Goal: Task Accomplishment & Management: Complete application form

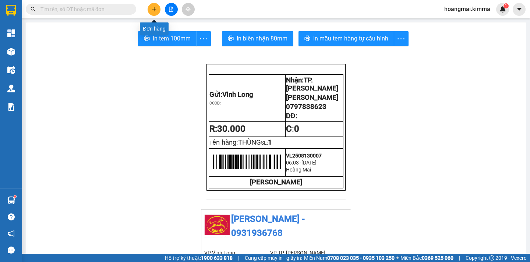
click at [155, 12] on button at bounding box center [154, 9] width 13 height 13
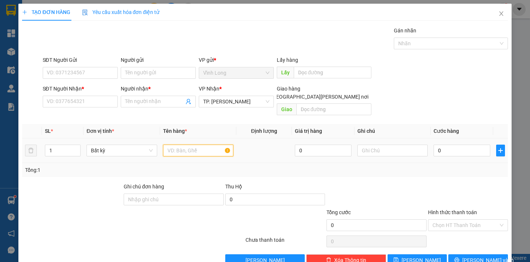
click at [188, 146] on input "text" at bounding box center [198, 151] width 70 height 12
type input "GÓI ĐỒ ĂN"
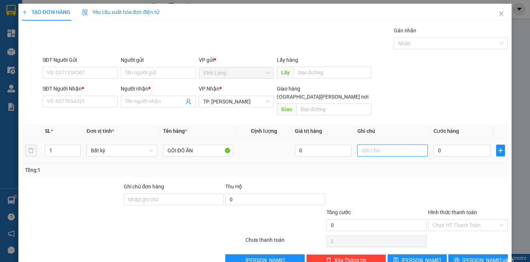
click at [364, 145] on input "text" at bounding box center [393, 151] width 70 height 12
type input "NGÂN"
click at [437, 145] on input "0" at bounding box center [462, 151] width 57 height 12
type input "3"
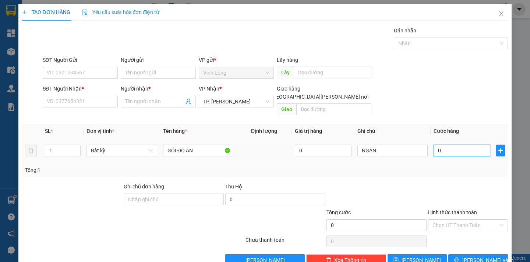
type input "3"
type input "30"
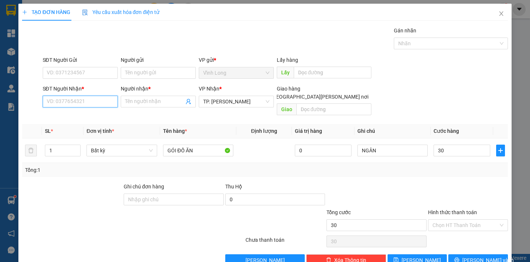
type input "30.000"
click at [82, 103] on input "SĐT Người Nhận *" at bounding box center [80, 102] width 75 height 12
type input "0981198680"
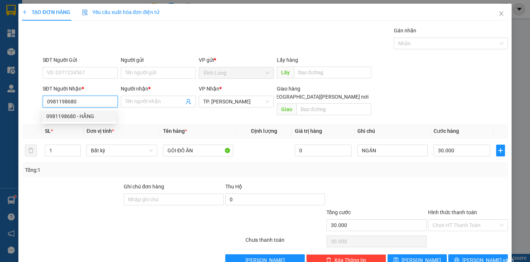
click at [82, 115] on div "0981198680 - HẰNG" at bounding box center [78, 116] width 65 height 8
type input "HẰNG"
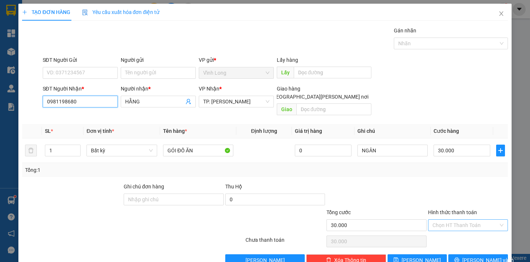
type input "0981198680"
click at [469, 220] on input "Hình thức thanh toán" at bounding box center [466, 225] width 66 height 11
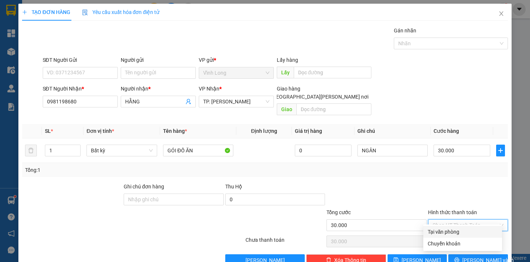
click at [472, 232] on div "Tại văn phòng" at bounding box center [463, 232] width 70 height 8
type input "0"
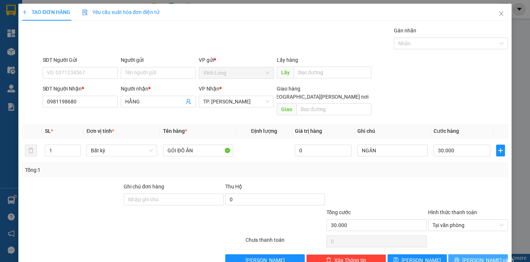
click at [468, 256] on span "Lưu và In" at bounding box center [489, 260] width 52 height 8
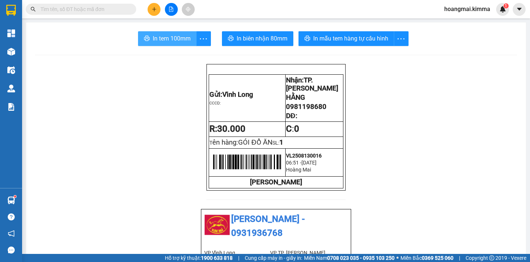
click at [176, 39] on span "In tem 100mm" at bounding box center [172, 38] width 38 height 9
drag, startPoint x: 325, startPoint y: 111, endPoint x: 284, endPoint y: 115, distance: 41.0
click at [286, 111] on p "0981198680" at bounding box center [314, 107] width 57 height 8
paste input "0981198680"
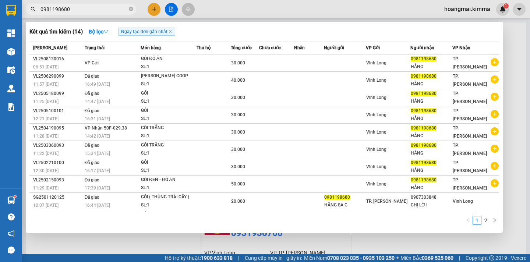
type input "0981198680"
click at [153, 9] on div at bounding box center [265, 131] width 530 height 262
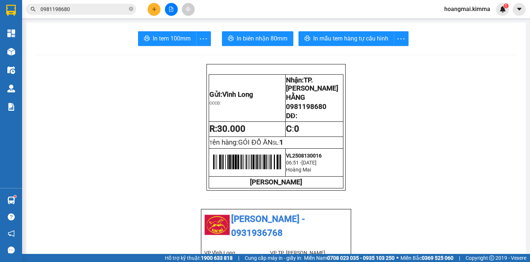
click at [150, 14] on button at bounding box center [154, 9] width 13 height 13
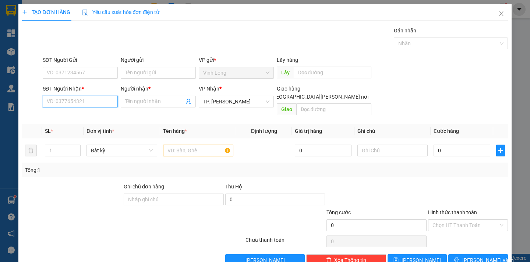
click at [74, 105] on input "SĐT Người Nhận *" at bounding box center [80, 102] width 75 height 12
type input "0938189700"
click at [80, 116] on div "0938189700 - ĐÀO" at bounding box center [78, 116] width 65 height 8
type input "ĐÀO"
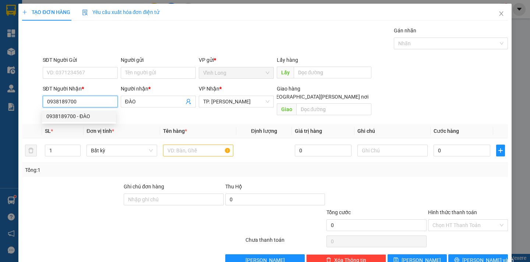
drag, startPoint x: 87, startPoint y: 105, endPoint x: 46, endPoint y: 100, distance: 40.8
click at [46, 100] on input "0938189700" at bounding box center [80, 102] width 75 height 12
type input "0938189700"
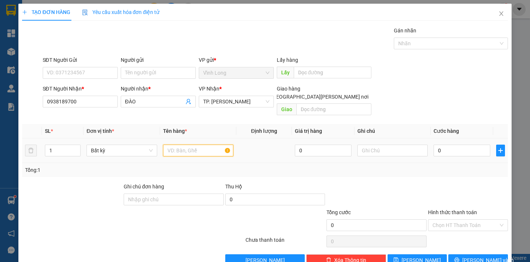
click at [178, 145] on input "text" at bounding box center [198, 151] width 70 height 12
type input "[PERSON_NAME]"
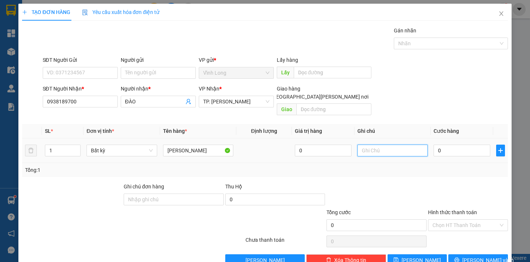
click at [378, 145] on input "text" at bounding box center [393, 151] width 70 height 12
type input "NGÂN"
click at [436, 145] on input "0" at bounding box center [462, 151] width 57 height 12
type input "3"
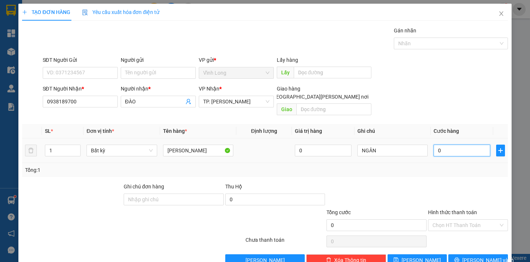
type input "3"
type input "30"
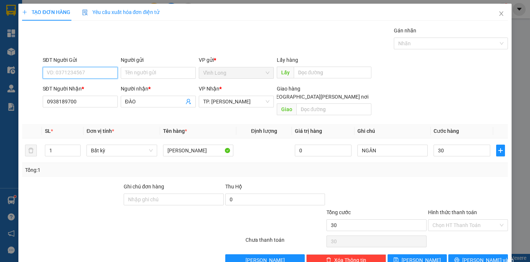
type input "30.000"
click at [87, 76] on input "SĐT Người Gửi" at bounding box center [80, 73] width 75 height 12
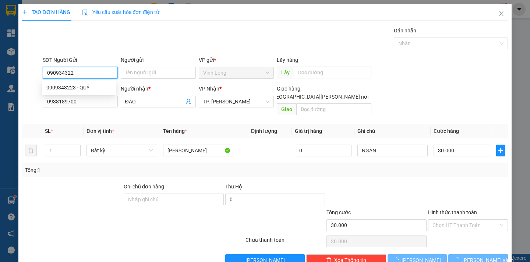
type input "0909343223"
click at [83, 87] on div "0909343223 - QUÝ" at bounding box center [78, 88] width 65 height 8
type input "QUÝ"
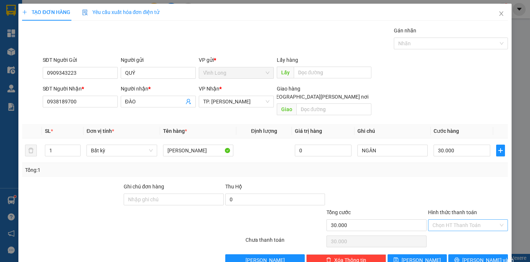
click at [460, 220] on input "Hình thức thanh toán" at bounding box center [466, 225] width 66 height 11
click at [457, 232] on div "Tại văn phòng" at bounding box center [463, 232] width 70 height 8
click at [467, 256] on span "Lưu và In" at bounding box center [489, 260] width 52 height 8
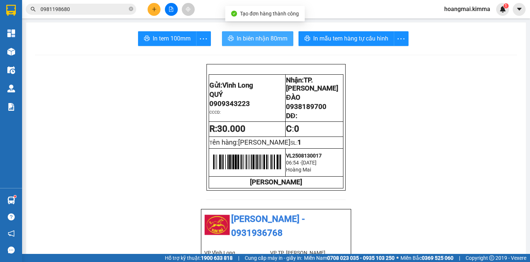
click at [245, 39] on span "In biên nhận 80mm" at bounding box center [262, 38] width 51 height 9
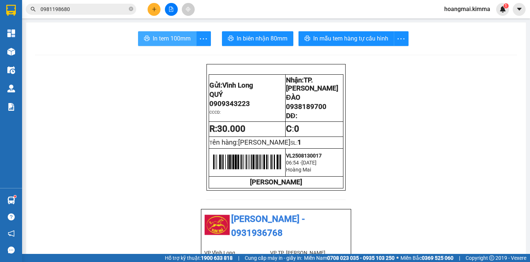
click at [167, 36] on span "In tem 100mm" at bounding box center [172, 38] width 38 height 9
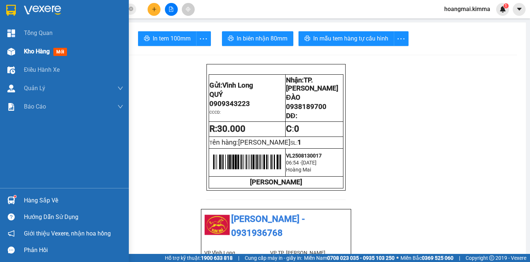
click at [39, 52] on span "Kho hàng" at bounding box center [37, 51] width 26 height 7
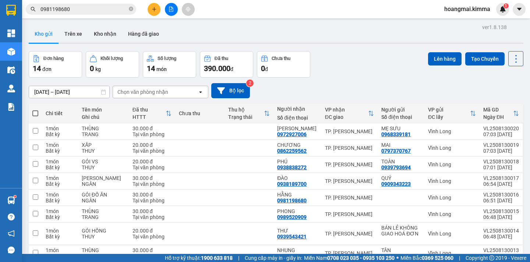
click at [34, 112] on span at bounding box center [35, 114] width 6 height 6
click at [35, 110] on input "checkbox" at bounding box center [35, 110] width 0 height 0
checkbox input "true"
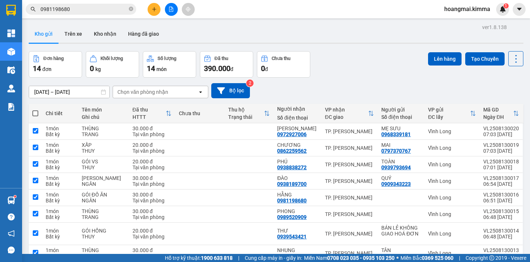
checkbox input "true"
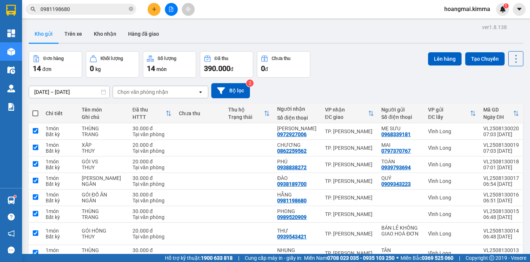
checkbox input "true"
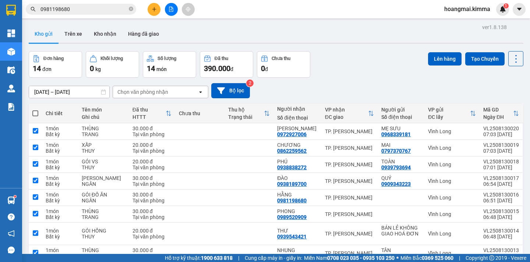
checkbox input "true"
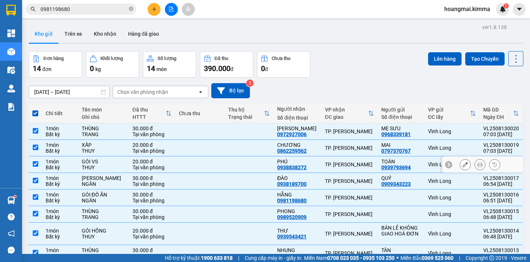
click at [35, 164] on input "checkbox" at bounding box center [36, 164] width 6 height 6
checkbox input "false"
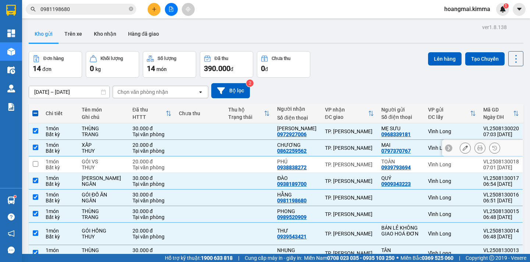
click at [36, 148] on input "checkbox" at bounding box center [36, 148] width 6 height 6
checkbox input "false"
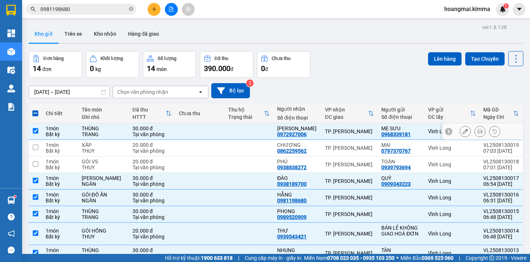
click at [36, 129] on input "checkbox" at bounding box center [36, 131] width 6 height 6
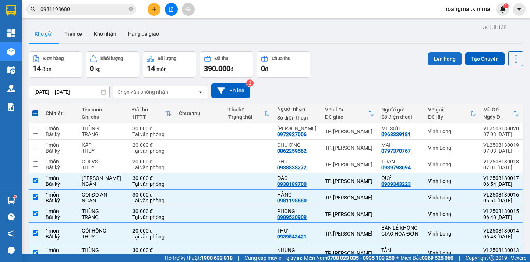
click at [438, 61] on button "Lên hàng" at bounding box center [445, 58] width 34 height 13
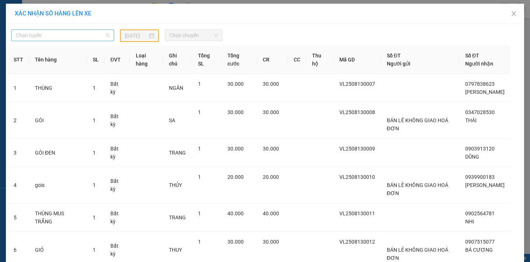
click at [75, 38] on span "Chọn tuyến" at bounding box center [63, 35] width 94 height 11
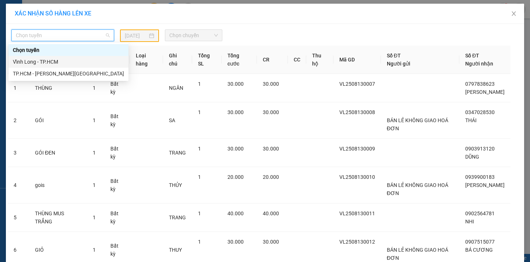
click at [64, 65] on div "Vĩnh Long - TP.HCM" at bounding box center [68, 62] width 111 height 8
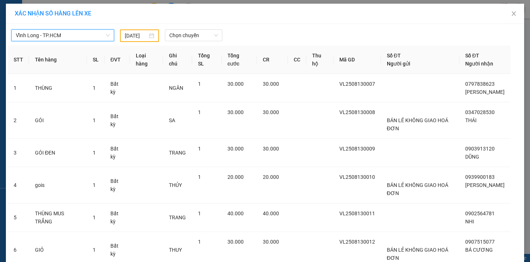
click at [144, 37] on input "12/08/2025" at bounding box center [136, 36] width 23 height 8
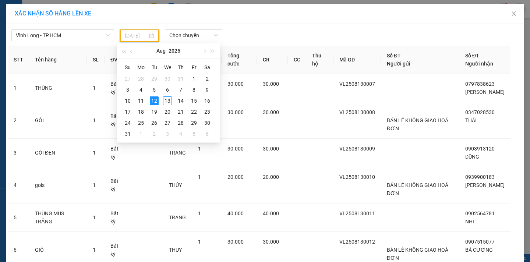
drag, startPoint x: 166, startPoint y: 102, endPoint x: 193, endPoint y: 49, distance: 59.5
click at [165, 102] on div "13" at bounding box center [167, 101] width 9 height 9
type input "13/08/2025"
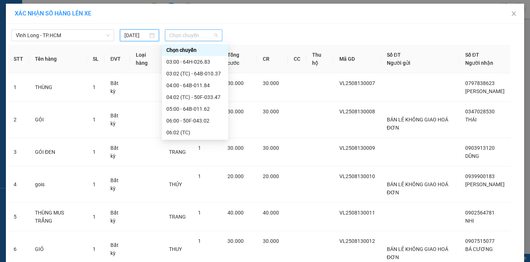
click at [200, 36] on span "Chọn chuyến" at bounding box center [193, 35] width 49 height 11
click at [203, 152] on div "07:02 (TC)" at bounding box center [194, 156] width 57 height 8
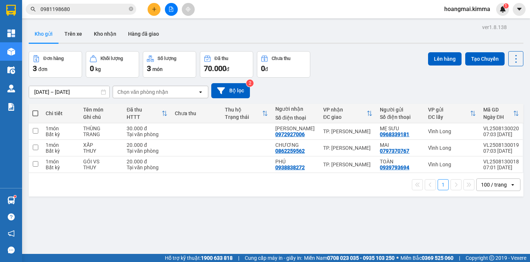
click at [481, 186] on div "100 / trang" at bounding box center [494, 184] width 26 height 7
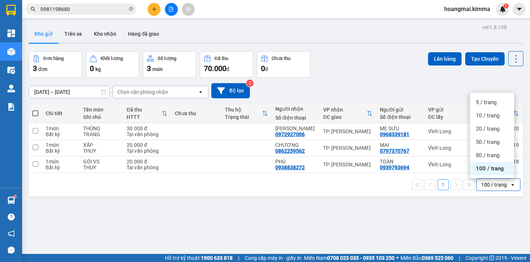
click at [484, 169] on span "100 / trang" at bounding box center [490, 168] width 28 height 7
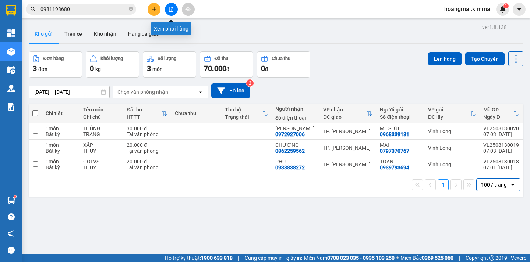
click at [173, 10] on icon "file-add" at bounding box center [171, 9] width 5 height 5
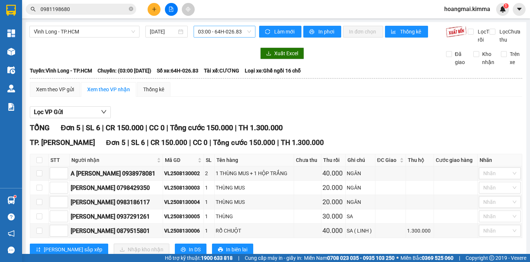
click at [243, 30] on span "03:00 - 64H-026.83" at bounding box center [224, 31] width 53 height 11
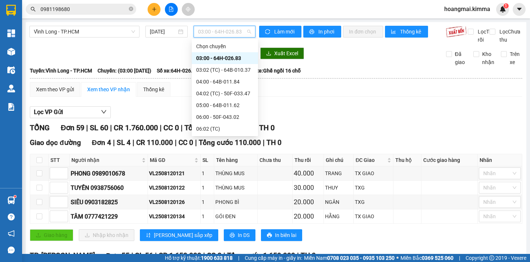
click at [237, 148] on div "07:02 (TC)" at bounding box center [224, 152] width 57 height 8
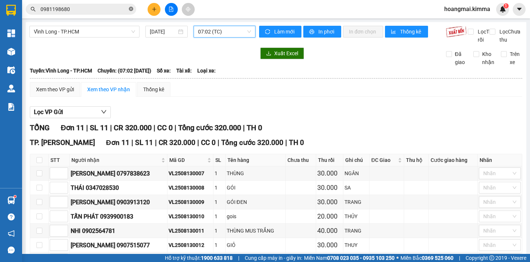
drag, startPoint x: 131, startPoint y: 9, endPoint x: 127, endPoint y: 9, distance: 4.1
click at [130, 9] on icon "close-circle" at bounding box center [131, 9] width 4 height 4
click at [98, 10] on input "text" at bounding box center [84, 9] width 87 height 8
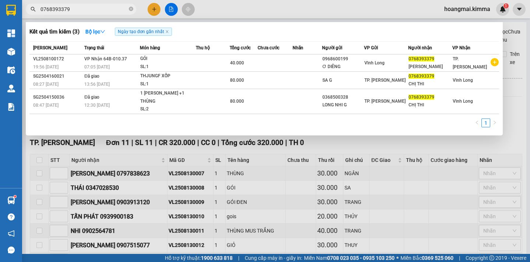
type input "0768393379"
click at [154, 9] on div at bounding box center [265, 131] width 530 height 262
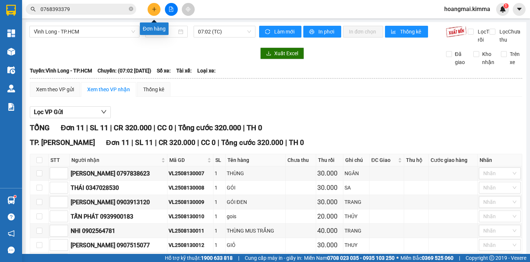
click at [154, 13] on button at bounding box center [154, 9] width 13 height 13
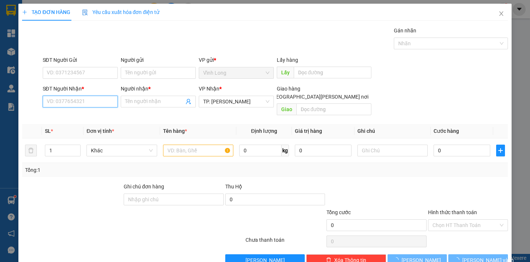
drag, startPoint x: 92, startPoint y: 103, endPoint x: 0, endPoint y: 1, distance: 137.1
click at [75, 102] on input "SĐT Người Nhận *" at bounding box center [80, 102] width 75 height 12
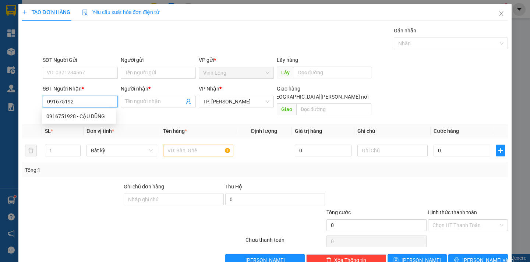
type input "0916751928"
click at [89, 115] on div "0916751928 - CẬU DŨNG" at bounding box center [78, 116] width 65 height 8
type input "CẬU DŨNG"
type input "0916751928"
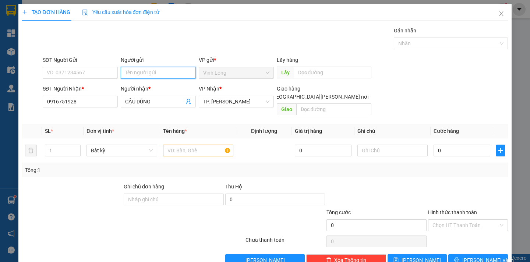
click at [128, 73] on input "Người gửi" at bounding box center [158, 73] width 75 height 12
type input "BÁN"
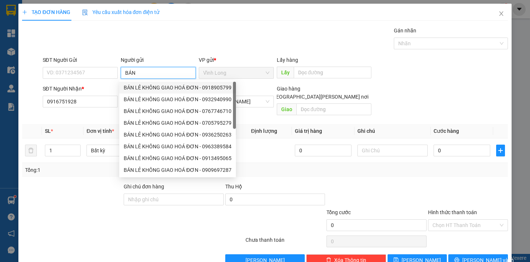
click at [174, 85] on div "BÁN LẺ KHÔNG GIAO HOÁ ĐƠN - 0918905799" at bounding box center [178, 88] width 108 height 8
type input "0918905799"
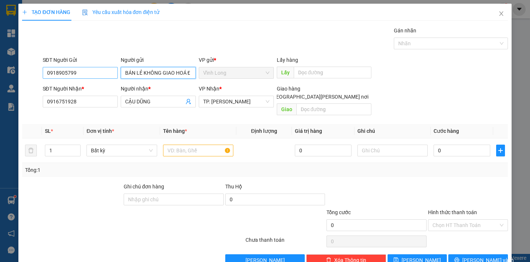
type input "BÁN LẺ KHÔNG GIAO HOÁ ĐƠN"
drag, startPoint x: 89, startPoint y: 76, endPoint x: 0, endPoint y: 88, distance: 89.5
click at [0, 88] on div "TẠO ĐƠN HÀNG Yêu cầu xuất hóa đơn điện tử Transit Pickup Surcharge Ids Transit …" at bounding box center [265, 131] width 530 height 262
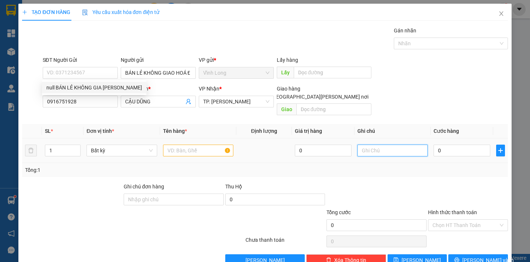
click at [378, 145] on input "text" at bounding box center [393, 151] width 70 height 12
type input "NGÂN"
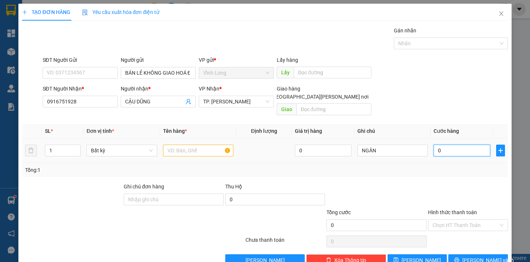
click at [439, 145] on input "0" at bounding box center [462, 151] width 57 height 12
type input "3"
type input "30"
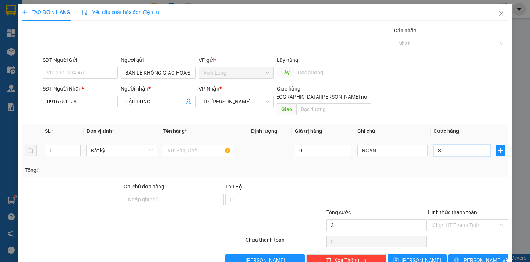
type input "30"
type input "30.000"
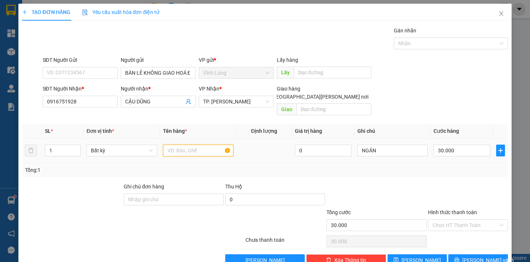
click at [183, 145] on input "text" at bounding box center [198, 151] width 70 height 12
type input "THÙNG"
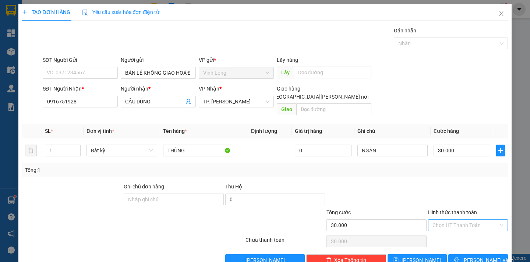
click at [450, 221] on input "Hình thức thanh toán" at bounding box center [466, 225] width 66 height 11
click at [454, 231] on div "Tại văn phòng" at bounding box center [463, 232] width 70 height 8
click at [472, 255] on button "Lưu và In" at bounding box center [478, 261] width 59 height 12
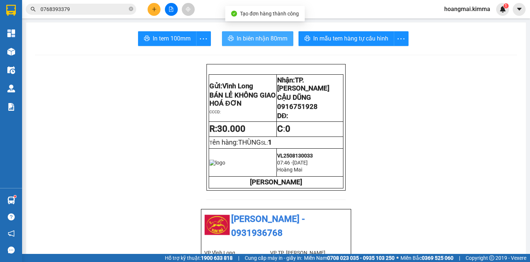
click at [254, 41] on span "In biên nhận 80mm" at bounding box center [262, 38] width 51 height 9
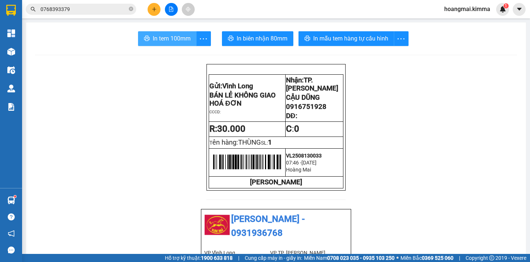
click at [153, 35] on span "In tem 100mm" at bounding box center [172, 38] width 38 height 9
click at [155, 10] on icon "plus" at bounding box center [154, 9] width 5 height 5
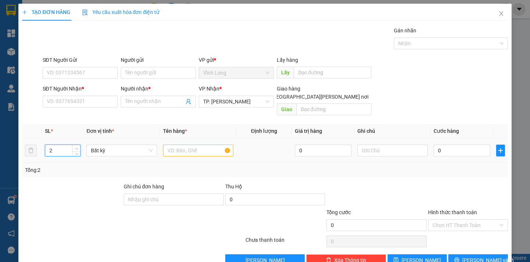
click at [75, 147] on span "up" at bounding box center [76, 149] width 4 height 4
type input "3"
click at [75, 147] on span "up" at bounding box center [76, 149] width 4 height 4
click at [58, 101] on input "SĐT Người Nhận *" at bounding box center [80, 102] width 75 height 12
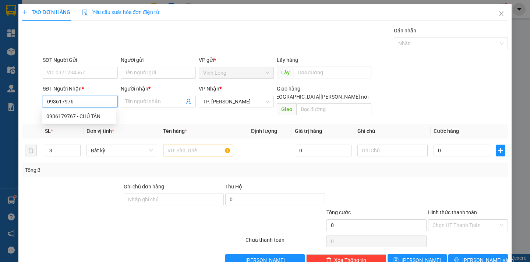
type input "0936179767"
click at [95, 117] on div "0936179767 - CHÚ TÂN" at bounding box center [78, 116] width 65 height 8
type input "CHÚ TÂN"
type input "0936179767"
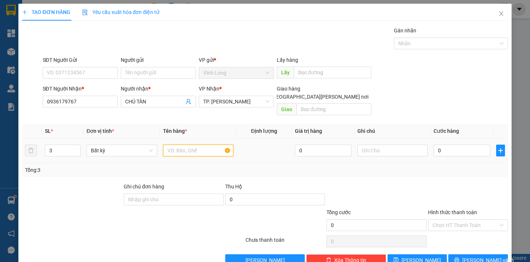
click at [176, 145] on input "text" at bounding box center [198, 151] width 70 height 12
type input "2 BAO FE + 1 THÙNG NHỎ"
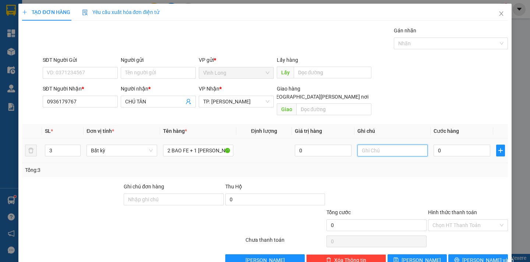
click at [364, 146] on input "text" at bounding box center [393, 151] width 70 height 12
type input "NGÂN"
click at [444, 145] on input "0" at bounding box center [462, 151] width 57 height 12
type input "2"
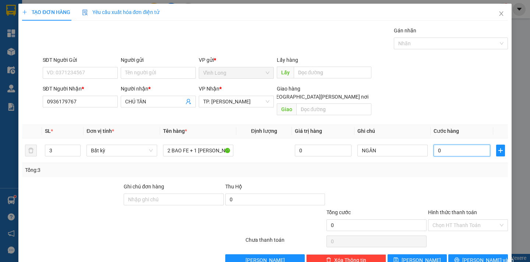
type input "2"
type input "25"
click at [448, 220] on input "Hình thức thanh toán" at bounding box center [466, 225] width 66 height 11
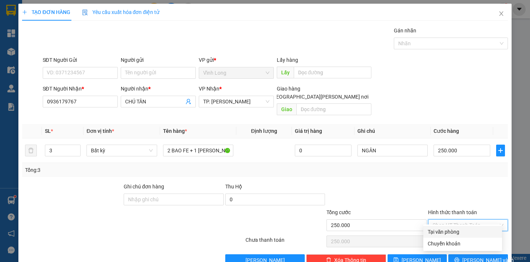
click at [448, 230] on div "Tại văn phòng" at bounding box center [463, 232] width 70 height 8
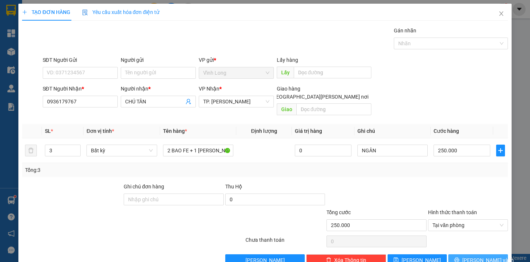
click at [469, 256] on span "Lưu và In" at bounding box center [489, 260] width 52 height 8
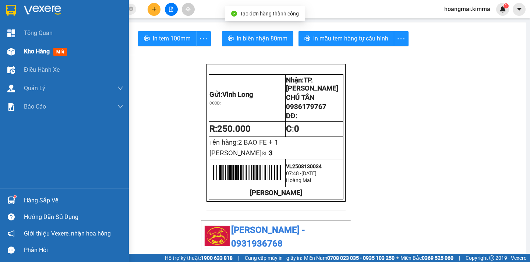
click at [31, 56] on div "Kho hàng mới" at bounding box center [47, 51] width 46 height 9
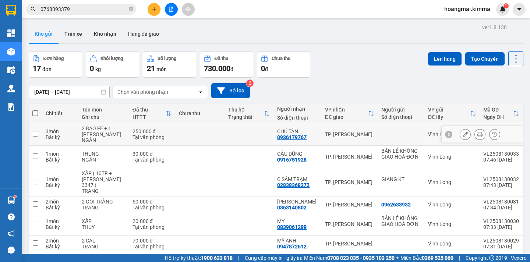
click at [463, 136] on icon at bounding box center [465, 134] width 5 height 5
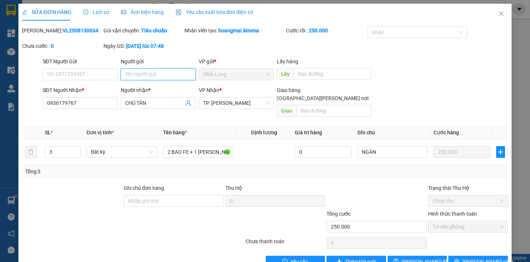
click at [129, 76] on input "Người gửi" at bounding box center [158, 75] width 75 height 12
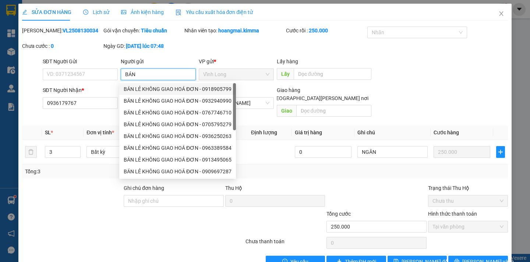
click at [152, 91] on div "BÁN LẺ KHÔNG GIAO HOÁ ĐƠN - 0918905799" at bounding box center [178, 89] width 108 height 8
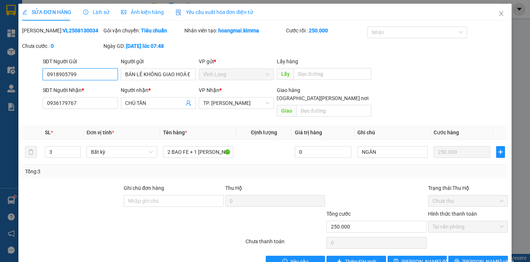
drag, startPoint x: 91, startPoint y: 77, endPoint x: 21, endPoint y: 80, distance: 69.7
click at [21, 80] on div "SĐT Người Gửi 0918905799 0918905799 Người gửi BÁN LẺ KHÔNG GIAO HOÁ ĐƠN VP gửi …" at bounding box center [264, 70] width 487 height 26
click at [411, 258] on span "Lưu thay đổi" at bounding box center [426, 262] width 48 height 8
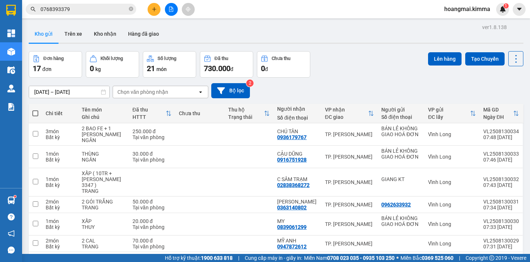
click at [475, 134] on button at bounding box center [480, 134] width 10 height 13
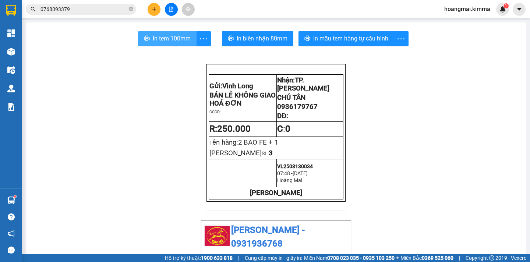
click at [164, 41] on span "In tem 100mm" at bounding box center [172, 38] width 38 height 9
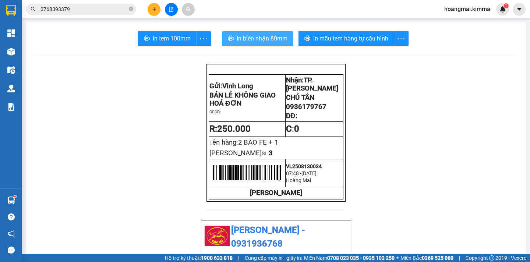
click at [254, 39] on span "In biên nhận 80mm" at bounding box center [262, 38] width 51 height 9
click at [256, 38] on span "In biên nhận 80mm" at bounding box center [262, 38] width 51 height 9
drag, startPoint x: 322, startPoint y: 112, endPoint x: 283, endPoint y: 115, distance: 38.5
click at [286, 111] on span "0936179767" at bounding box center [306, 107] width 41 height 8
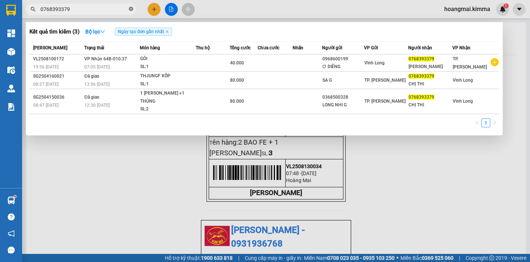
click at [131, 8] on icon "close-circle" at bounding box center [131, 9] width 4 height 4
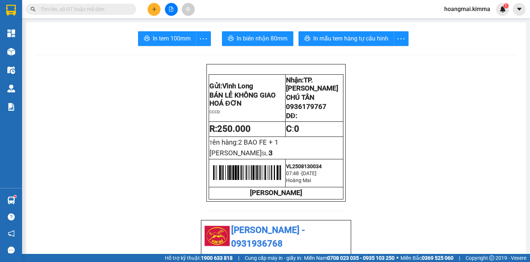
paste input "0936179767"
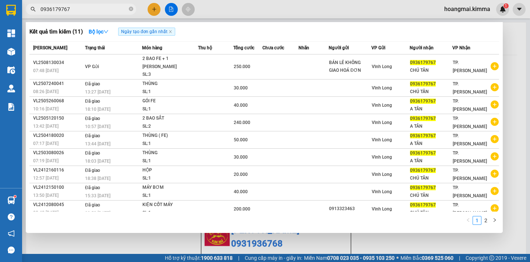
type input "0936179767"
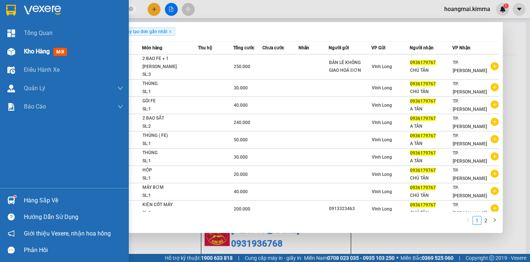
click at [41, 53] on span "Kho hàng" at bounding box center [37, 51] width 26 height 7
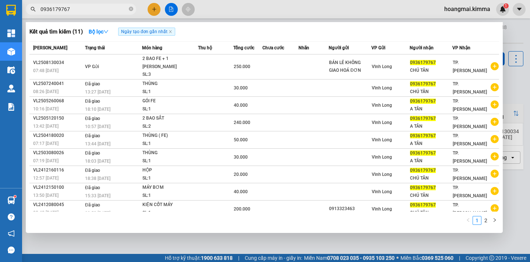
click at [521, 38] on div at bounding box center [265, 131] width 530 height 262
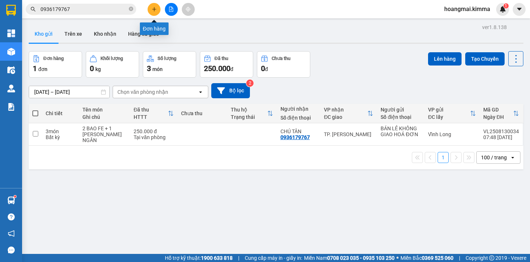
click at [150, 10] on button at bounding box center [154, 9] width 13 height 13
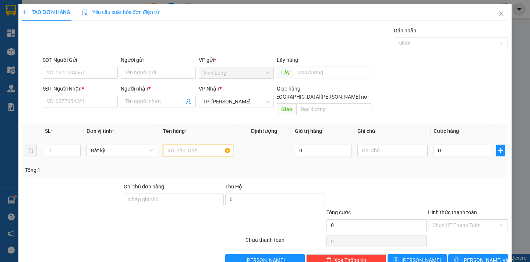
click at [185, 145] on input "text" at bounding box center [198, 151] width 70 height 12
type input "GÓI HỦ TIẾU"
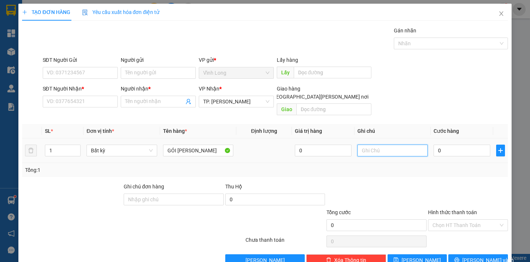
click at [371, 145] on input "text" at bounding box center [393, 151] width 70 height 12
type input "NGÂN"
click at [438, 145] on input "0" at bounding box center [462, 151] width 57 height 12
type input "3"
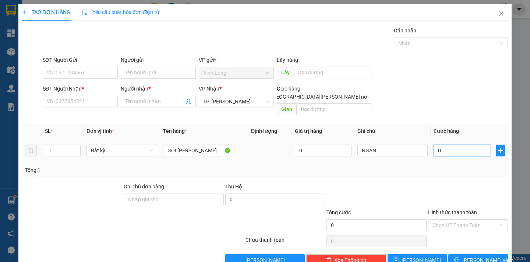
type input "3"
type input "30"
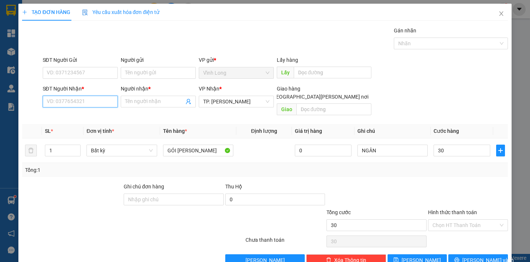
type input "30.000"
click at [66, 102] on input "SĐT Người Nhận *" at bounding box center [80, 102] width 75 height 12
type input "0909485656"
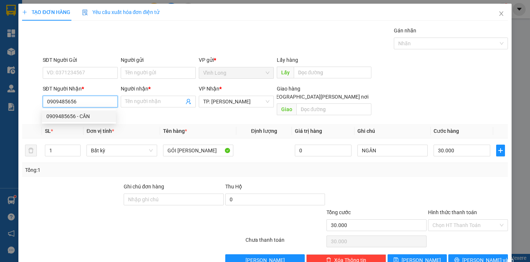
click at [87, 115] on div "0909485656 - CẦN" at bounding box center [78, 116] width 65 height 8
type input "CẦN"
checkbox input "true"
type input "290/12A NAM KỲ KHỎI NGHĨA P VÕ THỊ SÁU Q3"
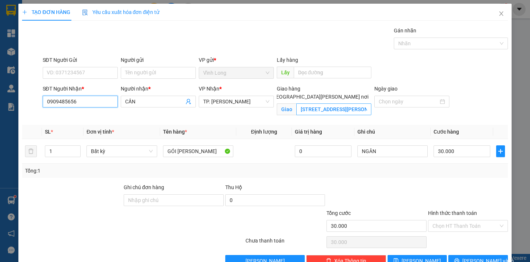
type input "0909485656"
click at [332, 104] on input "290/12A NAM KỲ KHỎI NGHĨA P VÕ THỊ SÁU Q3" at bounding box center [334, 110] width 75 height 12
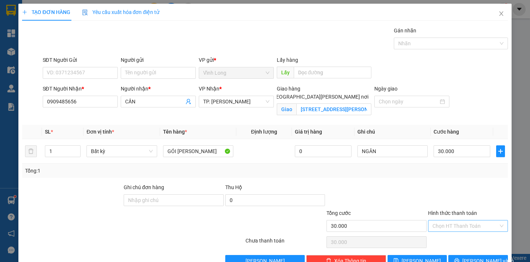
click at [462, 225] on input "Hình thức thanh toán" at bounding box center [466, 226] width 66 height 11
click at [460, 241] on div "Tại văn phòng" at bounding box center [463, 241] width 70 height 8
type input "0"
click at [87, 73] on input "SĐT Người Gửi" at bounding box center [80, 73] width 75 height 12
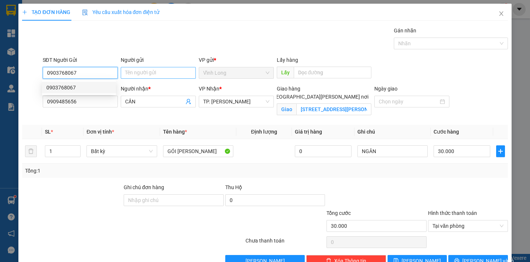
type input "0903768067"
click at [140, 74] on input "Người gửi" at bounding box center [158, 73] width 75 height 12
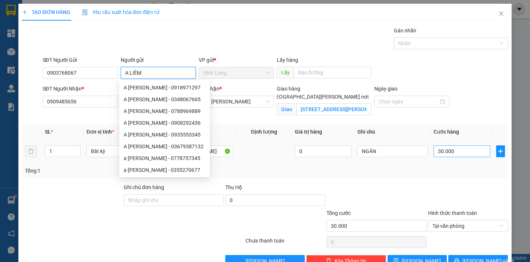
type input "A LIÊM"
click at [457, 151] on input "30.000" at bounding box center [462, 151] width 57 height 12
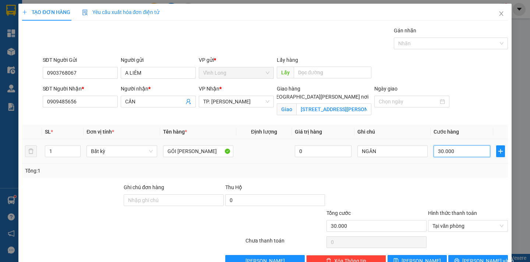
type input "0"
type input "09"
type input "9"
type input "090"
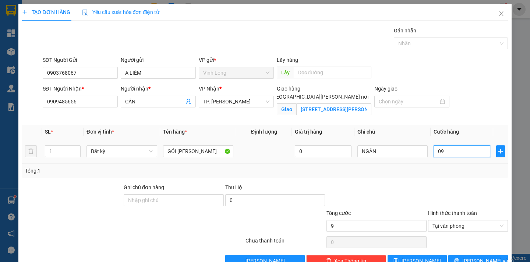
type input "90"
type input "09"
type input "9"
type input "0"
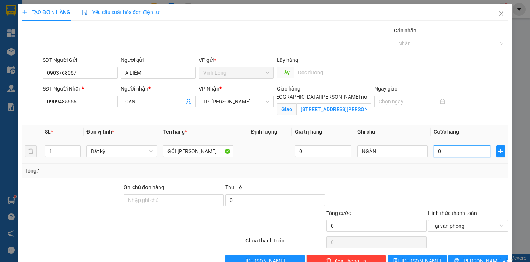
type input "0"
click at [469, 257] on span "Lưu và In" at bounding box center [489, 261] width 52 height 8
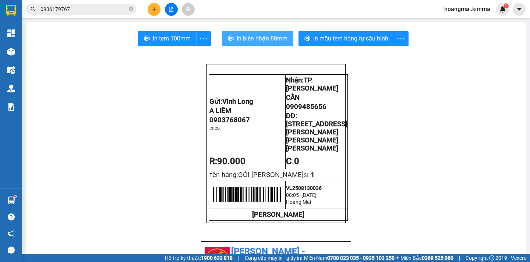
click at [248, 38] on span "In biên nhận 80mm" at bounding box center [262, 38] width 51 height 9
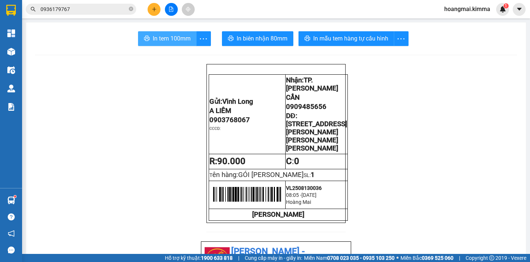
click at [165, 39] on span "In tem 100mm" at bounding box center [172, 38] width 38 height 9
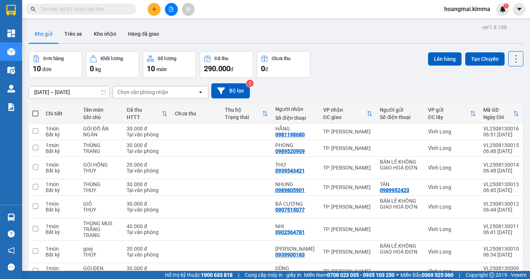
paste input "0938189700"
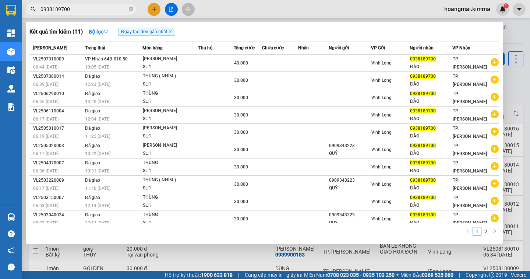
type input "0938189700"
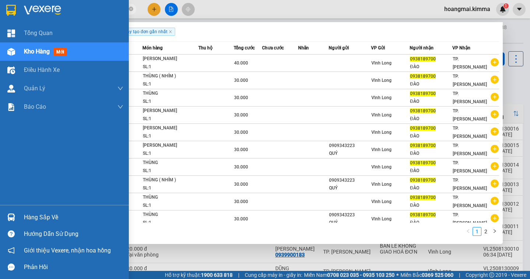
click at [40, 52] on span "Kho hàng" at bounding box center [37, 51] width 26 height 7
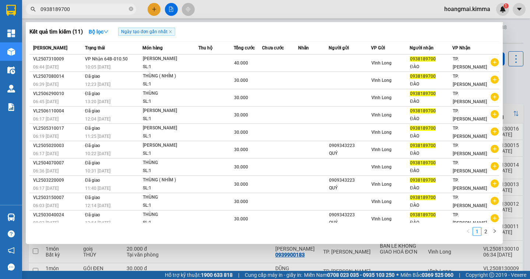
click at [516, 86] on div at bounding box center [265, 139] width 530 height 279
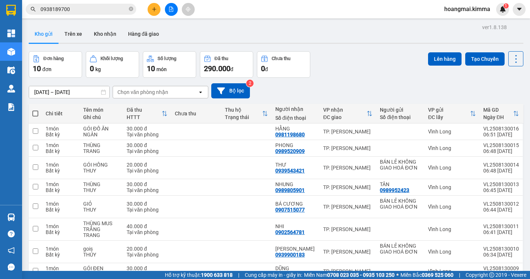
click at [276, 78] on div "[DATE] – [DATE] Press the down arrow key to interact with the calendar and sele…" at bounding box center [276, 91] width 495 height 26
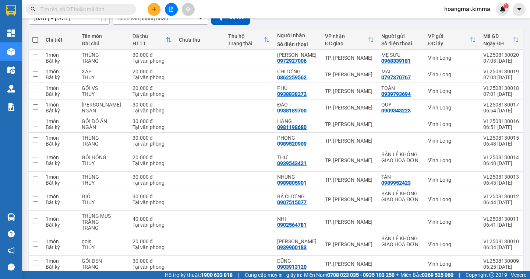
scroll to position [144, 0]
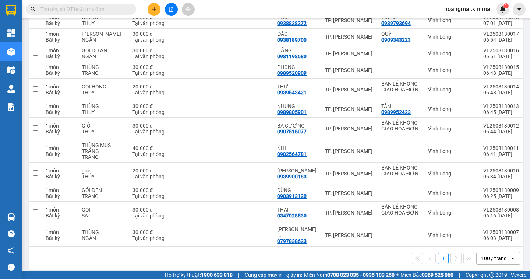
click at [500, 255] on div "100 / trang" at bounding box center [494, 258] width 26 height 7
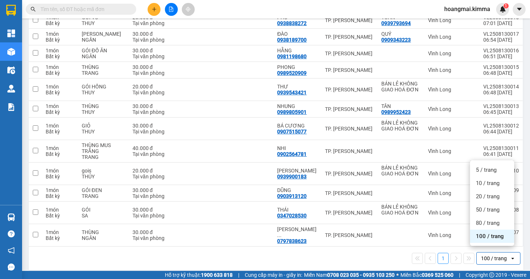
click at [500, 236] on span "100 / trang" at bounding box center [490, 235] width 28 height 7
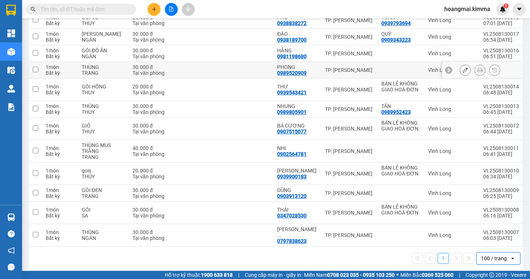
scroll to position [0, 0]
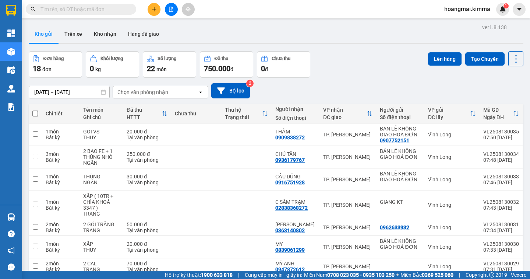
click at [35, 113] on span at bounding box center [35, 114] width 6 height 6
click at [35, 110] on input "checkbox" at bounding box center [35, 110] width 0 height 0
checkbox input "true"
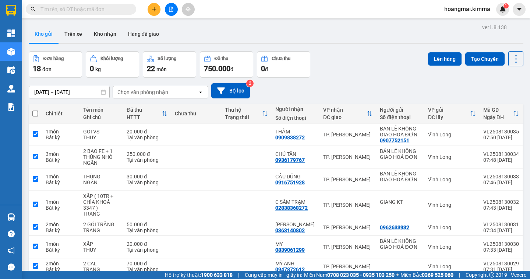
checkbox input "true"
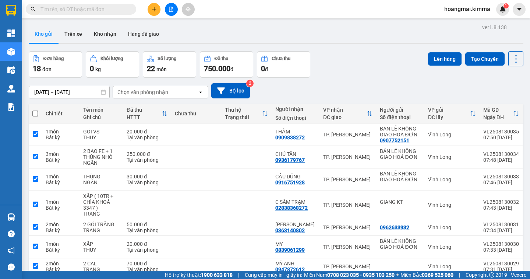
checkbox input "true"
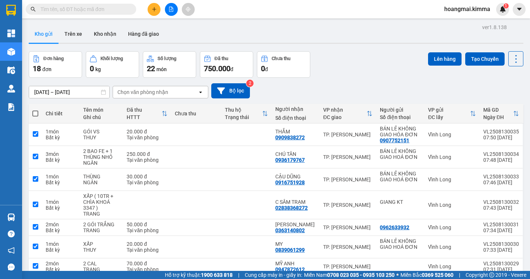
checkbox input "true"
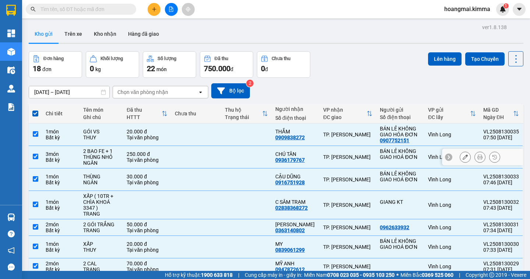
click at [36, 156] on input "checkbox" at bounding box center [36, 157] width 6 height 6
checkbox input "false"
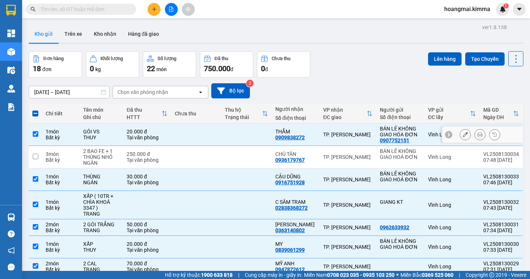
click at [34, 133] on input "checkbox" at bounding box center [36, 134] width 6 height 6
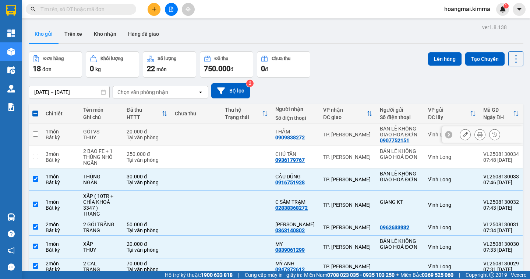
click at [36, 134] on input "checkbox" at bounding box center [36, 134] width 6 height 6
checkbox input "true"
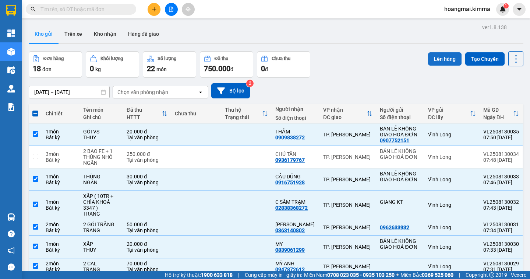
click at [442, 55] on button "Lên hàng" at bounding box center [445, 58] width 34 height 13
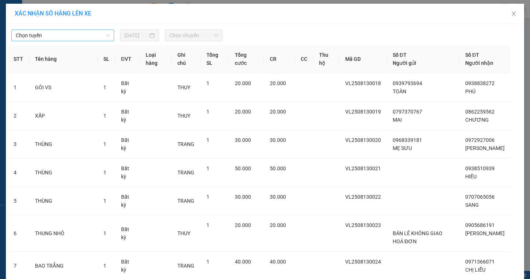
click at [71, 36] on span "Chọn tuyến" at bounding box center [63, 35] width 94 height 11
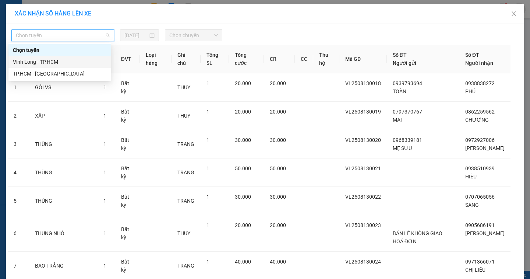
click at [49, 62] on div "Vĩnh Long - TP.HCM" at bounding box center [60, 62] width 94 height 8
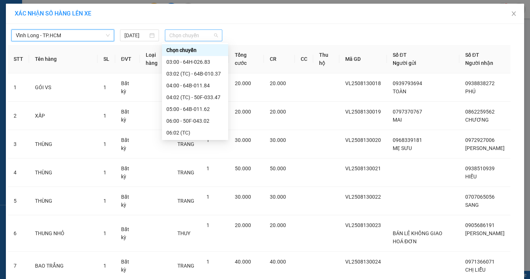
click at [194, 35] on span "Chọn chuyến" at bounding box center [193, 35] width 49 height 11
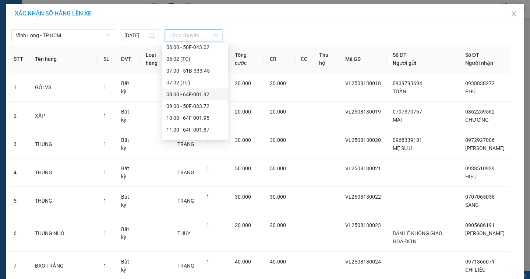
click at [213, 95] on div "08:00 - 64F-001.92" at bounding box center [194, 94] width 57 height 8
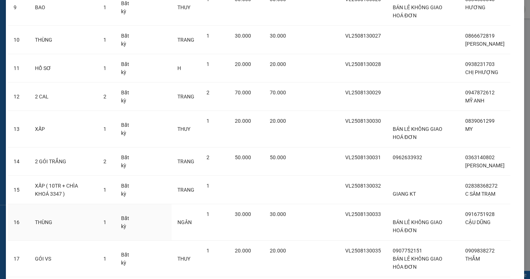
scroll to position [392, 0]
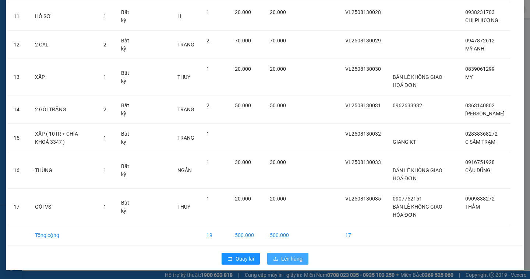
click at [288, 258] on span "Lên hàng" at bounding box center [291, 259] width 21 height 8
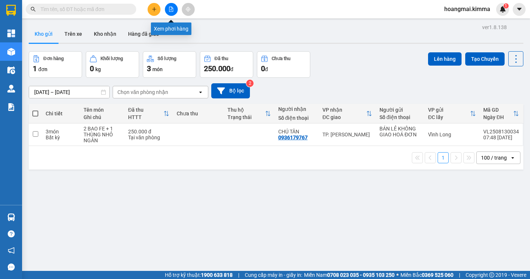
click at [172, 9] on icon "file-add" at bounding box center [171, 9] width 5 height 5
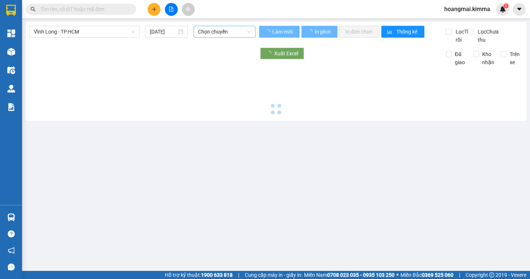
click at [244, 32] on span "Chọn chuyến" at bounding box center [224, 31] width 53 height 11
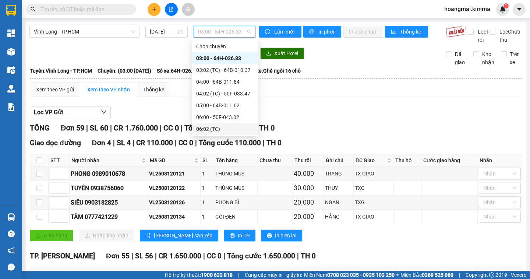
scroll to position [37, 0]
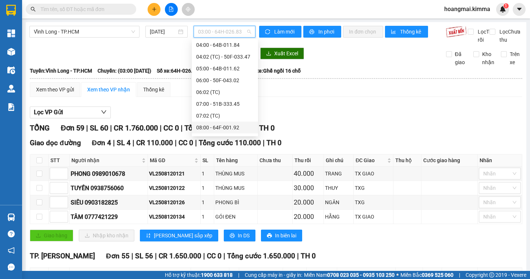
click at [238, 128] on div "08:00 - 64F-001.92" at bounding box center [224, 127] width 57 height 8
